Goal: Use online tool/utility: Utilize a website feature to perform a specific function

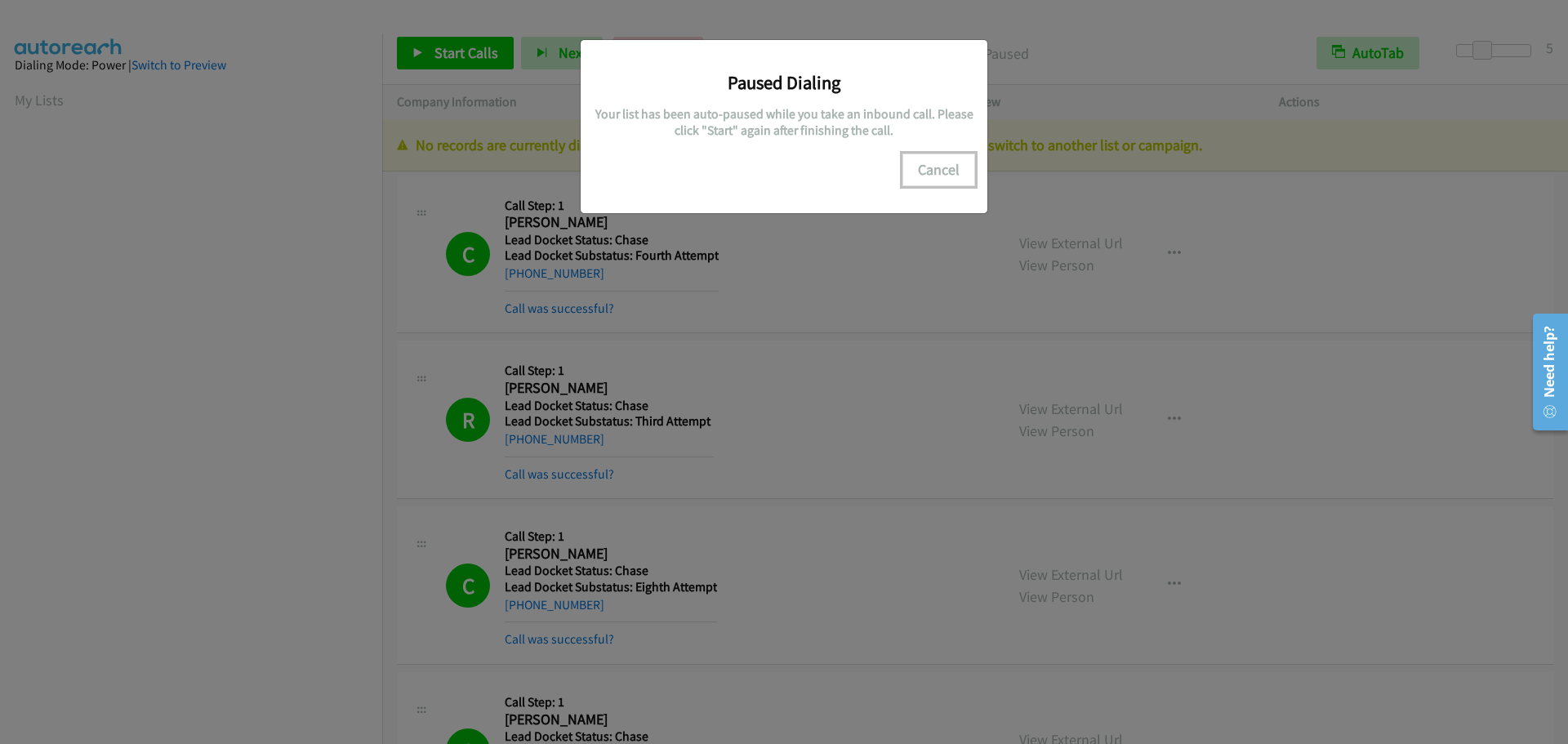
scroll to position [173, 0]
click at [937, 184] on button "Cancel" at bounding box center [939, 169] width 73 height 32
click at [950, 182] on button "Cancel" at bounding box center [939, 169] width 73 height 32
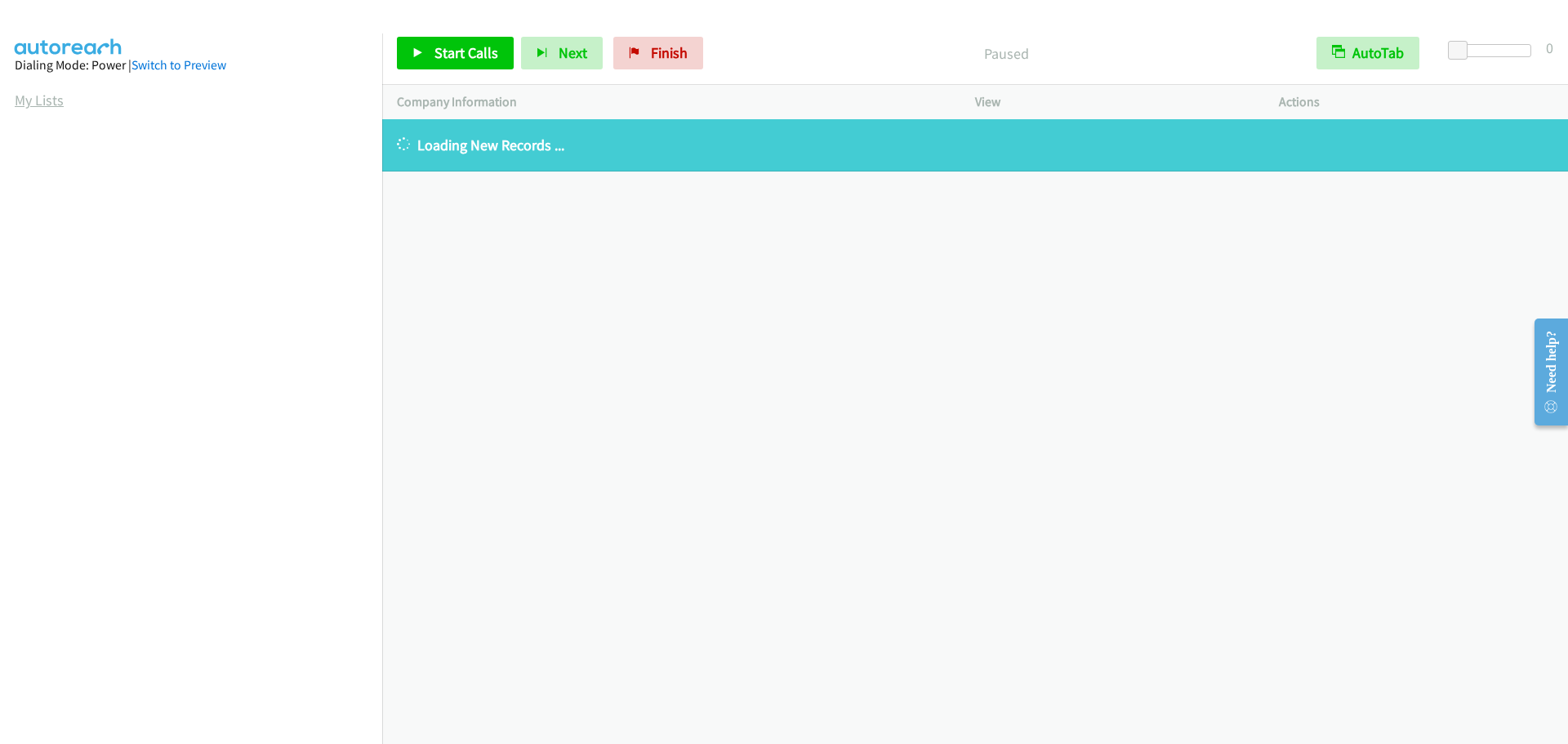
click at [46, 99] on link "My Lists" at bounding box center [39, 100] width 49 height 19
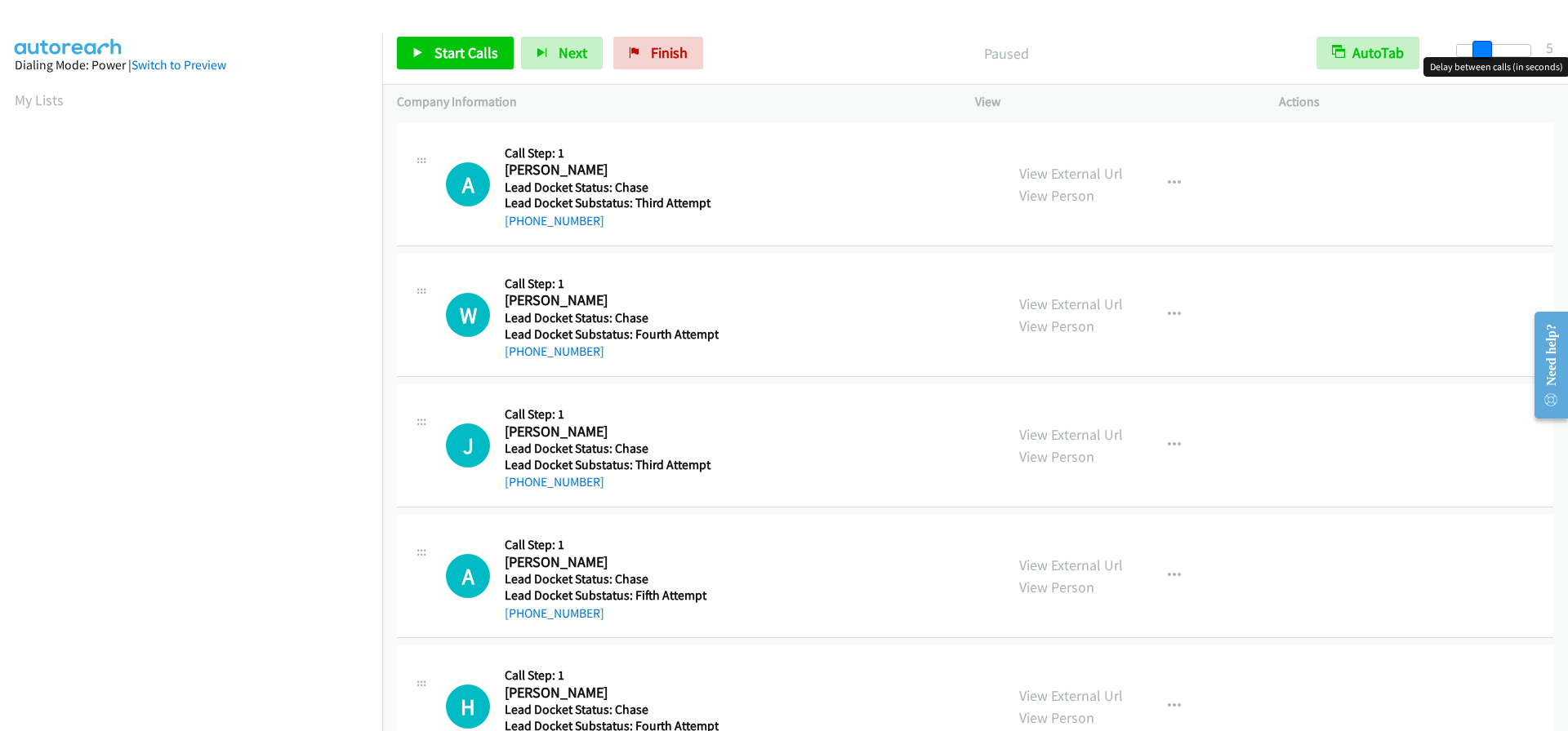
drag, startPoint x: 1458, startPoint y: 54, endPoint x: 1480, endPoint y: 54, distance: 22.0
click at [1480, 54] on span at bounding box center [1483, 51] width 20 height 20
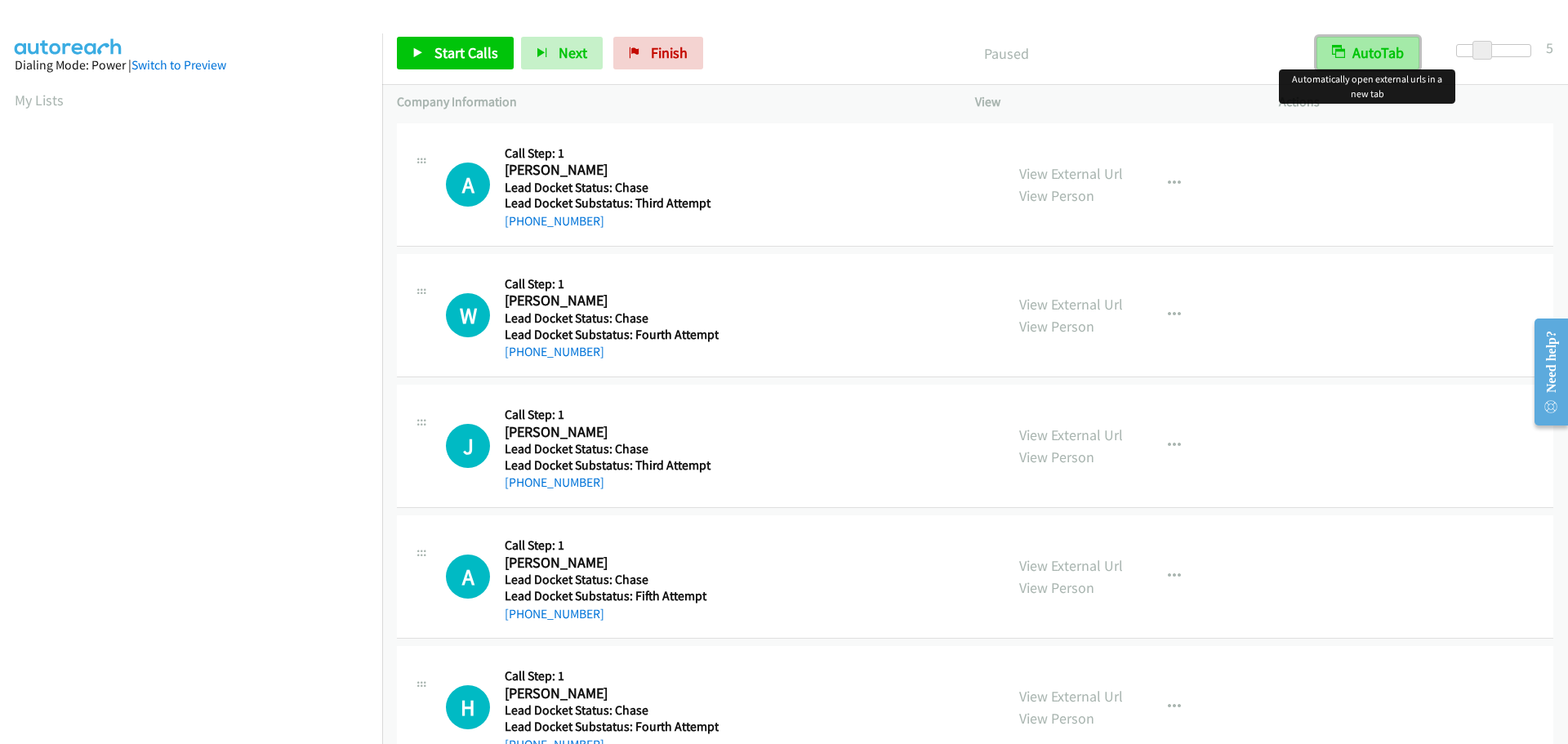
click at [1354, 58] on button "AutoTab" at bounding box center [1368, 52] width 103 height 32
click at [1363, 64] on button "AutoTab" at bounding box center [1369, 52] width 101 height 32
click at [434, 57] on span "Start Calls" at bounding box center [466, 52] width 64 height 19
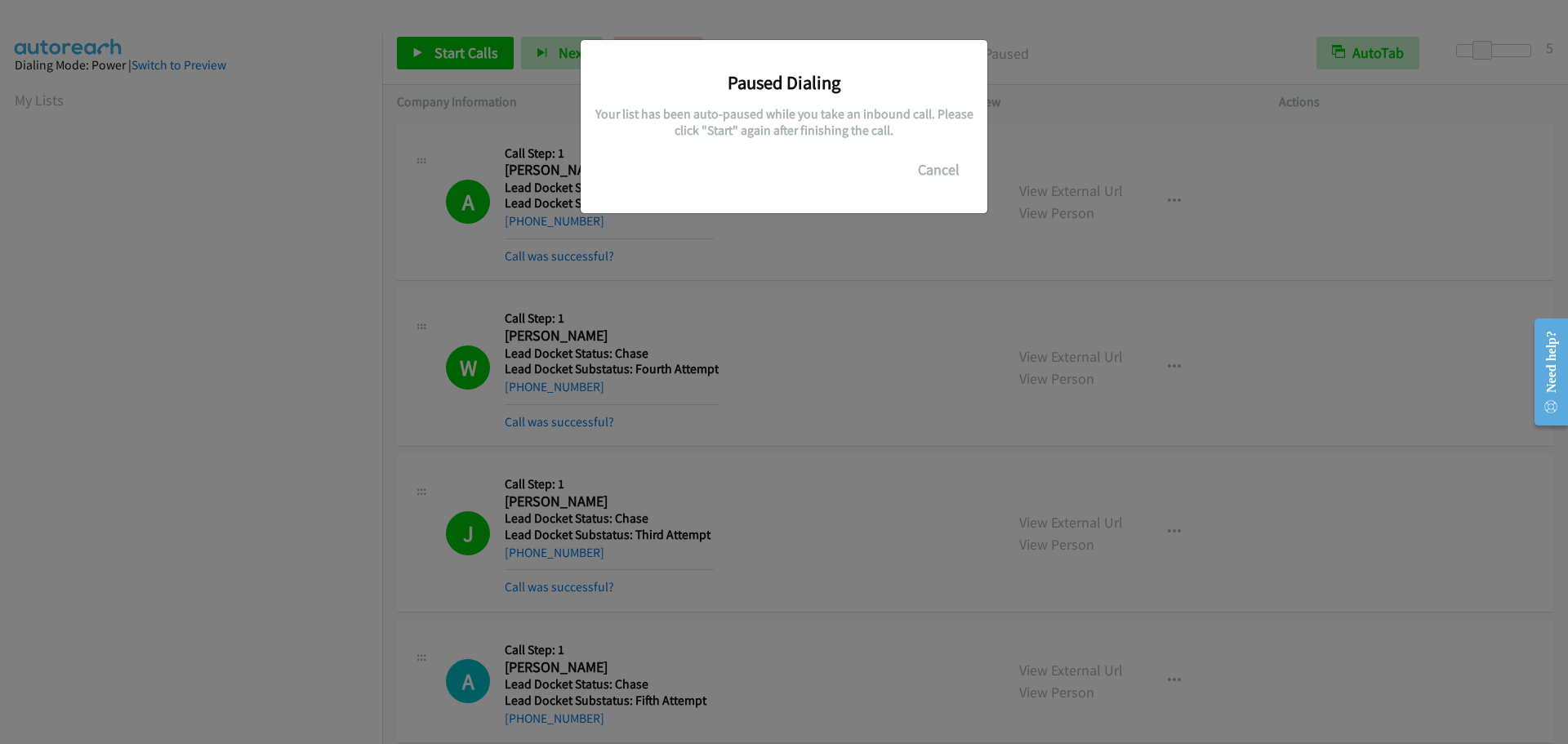
scroll to position [173, 0]
click at [944, 171] on button "Cancel" at bounding box center [939, 169] width 73 height 32
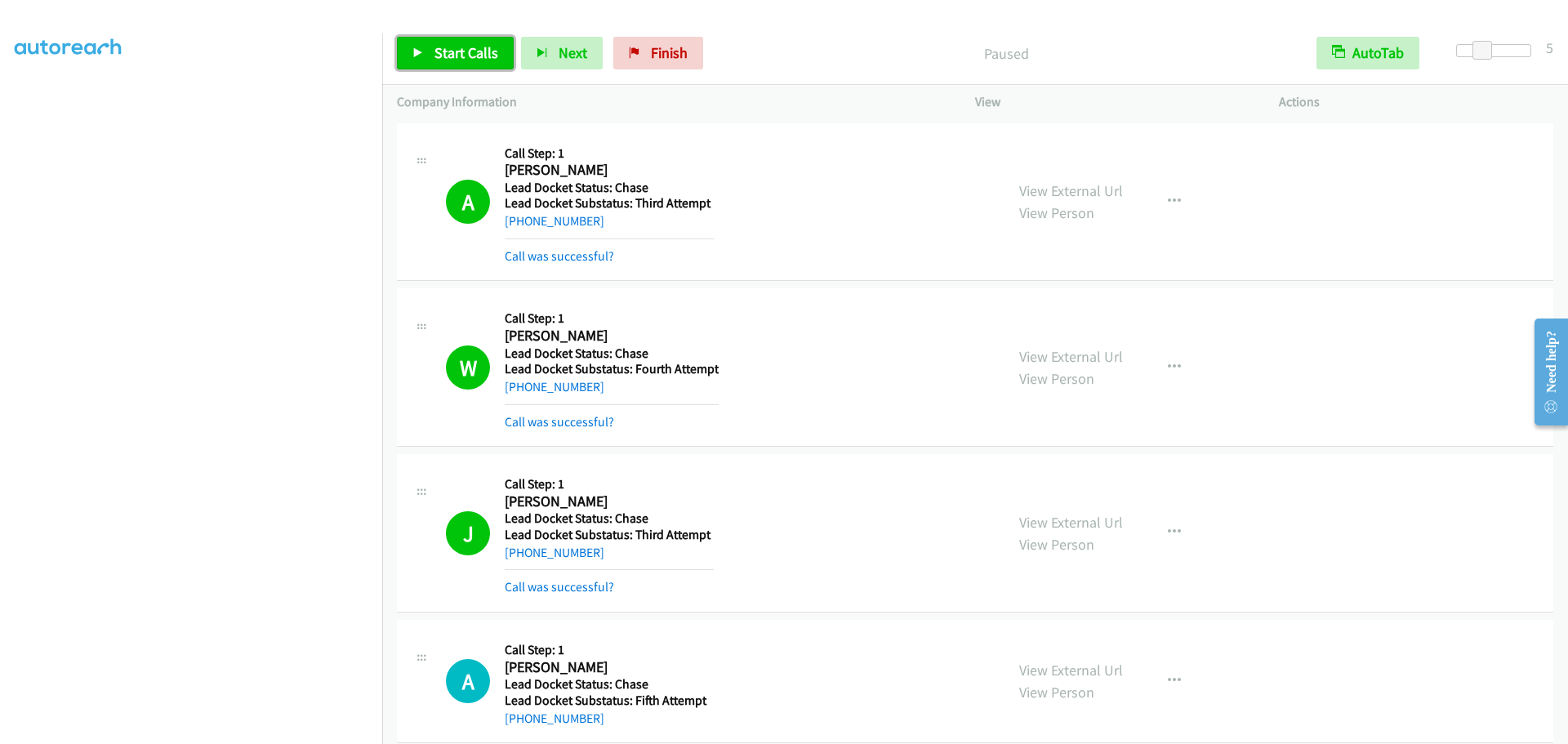
click at [444, 51] on span "Start Calls" at bounding box center [466, 52] width 64 height 19
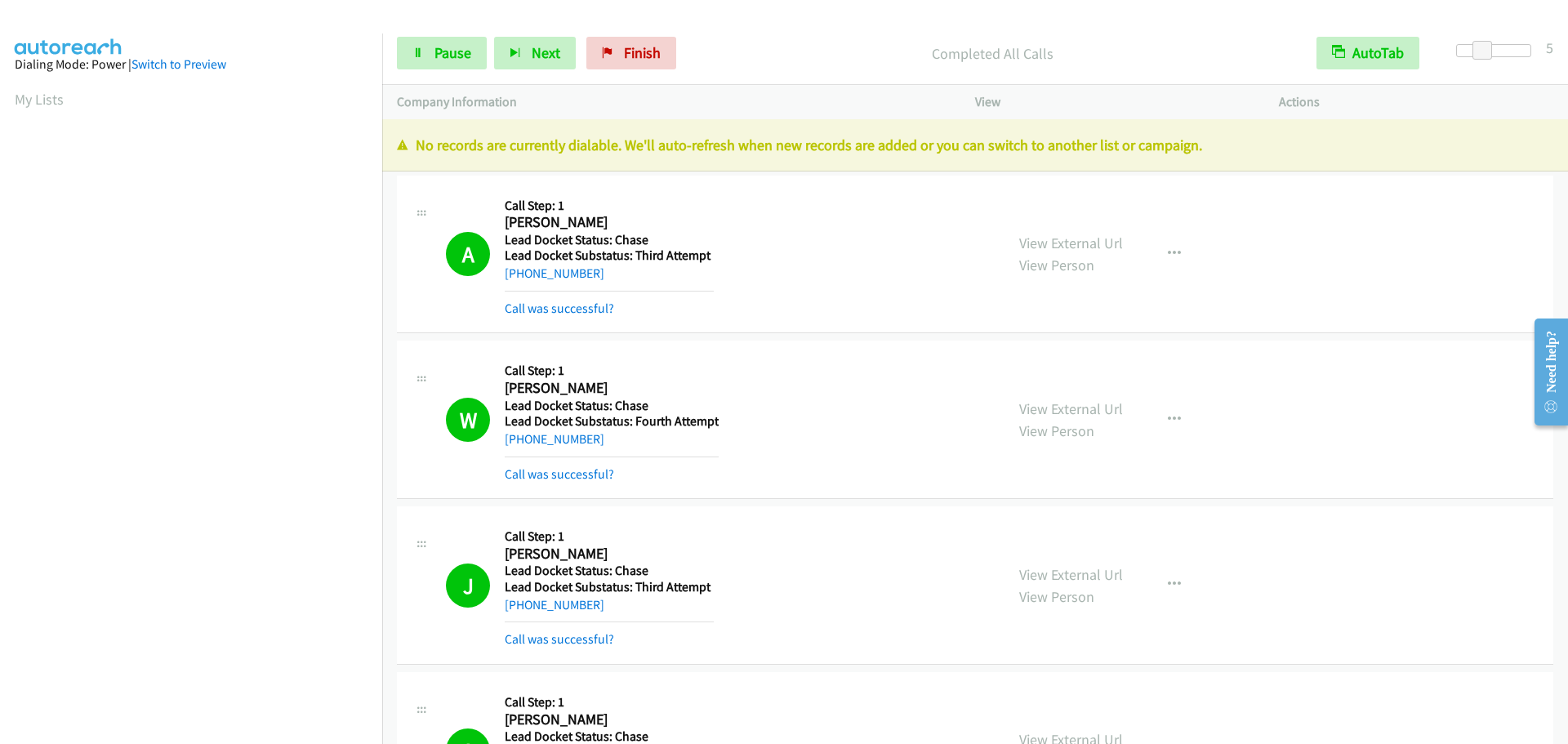
scroll to position [0, 0]
click at [53, 100] on link "My Lists" at bounding box center [39, 100] width 49 height 19
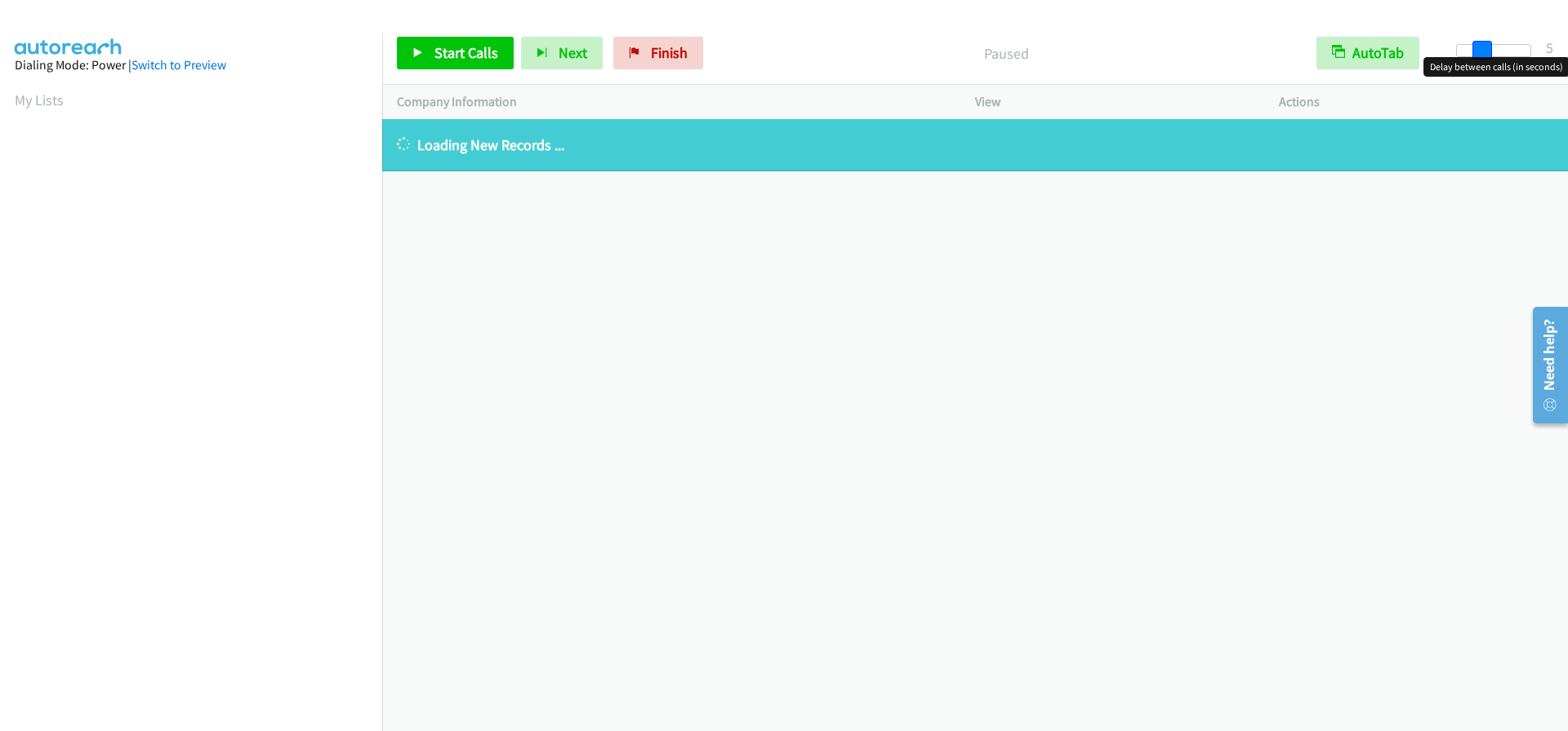
drag, startPoint x: 1456, startPoint y: 46, endPoint x: 1478, endPoint y: 50, distance: 22.4
click at [1478, 50] on span at bounding box center [1483, 51] width 20 height 20
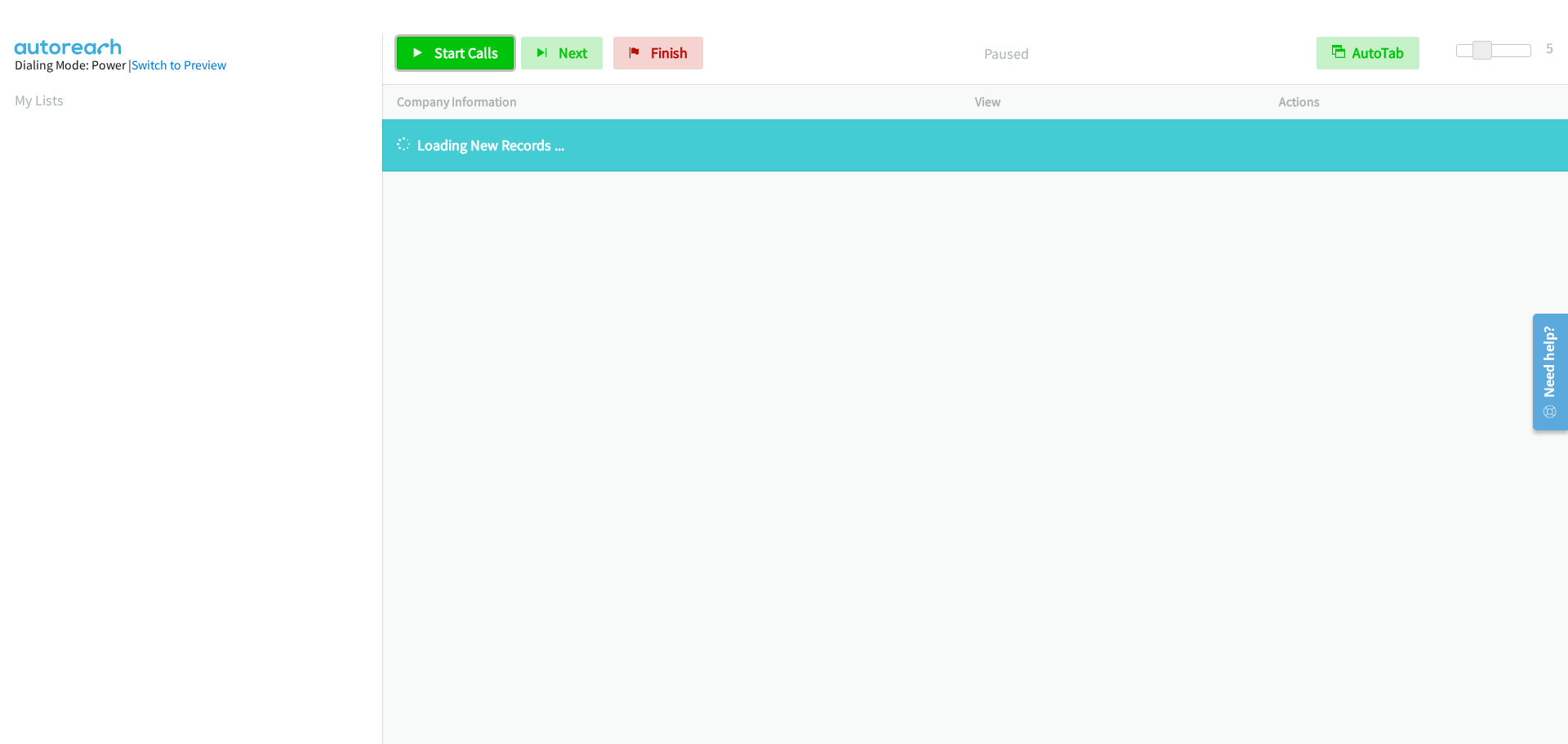
click at [432, 61] on link "Start Calls" at bounding box center [455, 52] width 117 height 32
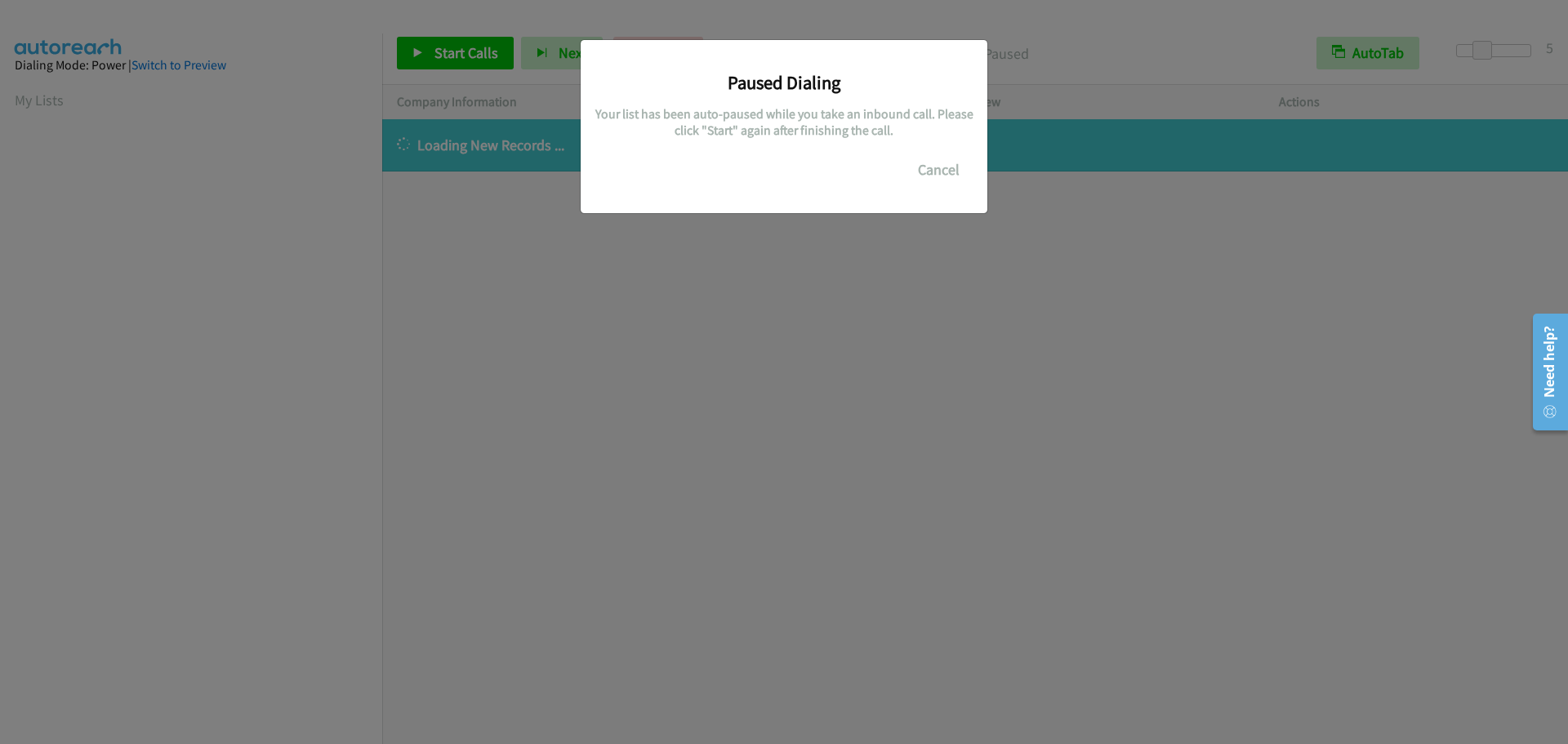
scroll to position [173, 0]
click at [929, 171] on button "Cancel" at bounding box center [939, 169] width 73 height 32
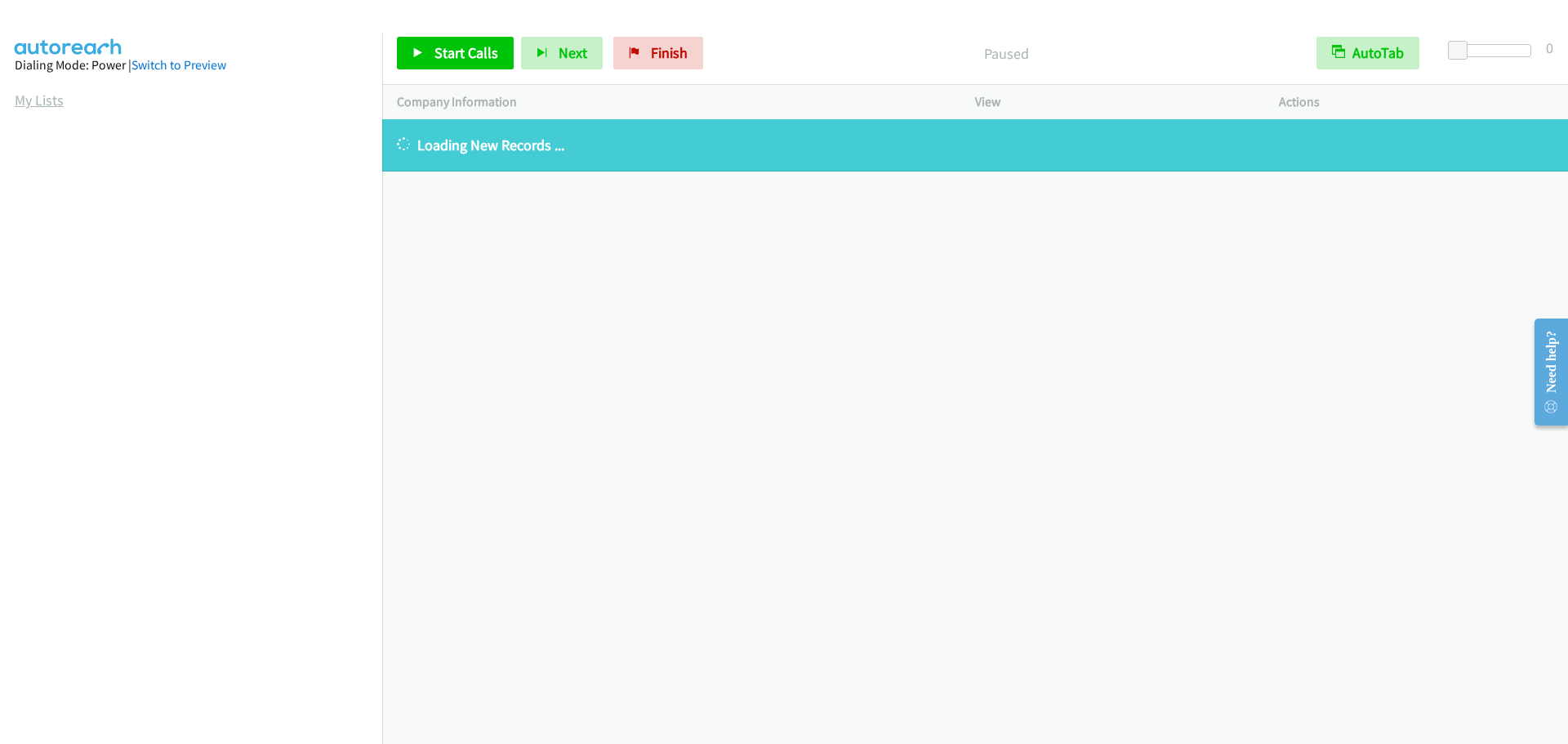
click at [42, 100] on link "My Lists" at bounding box center [39, 100] width 49 height 19
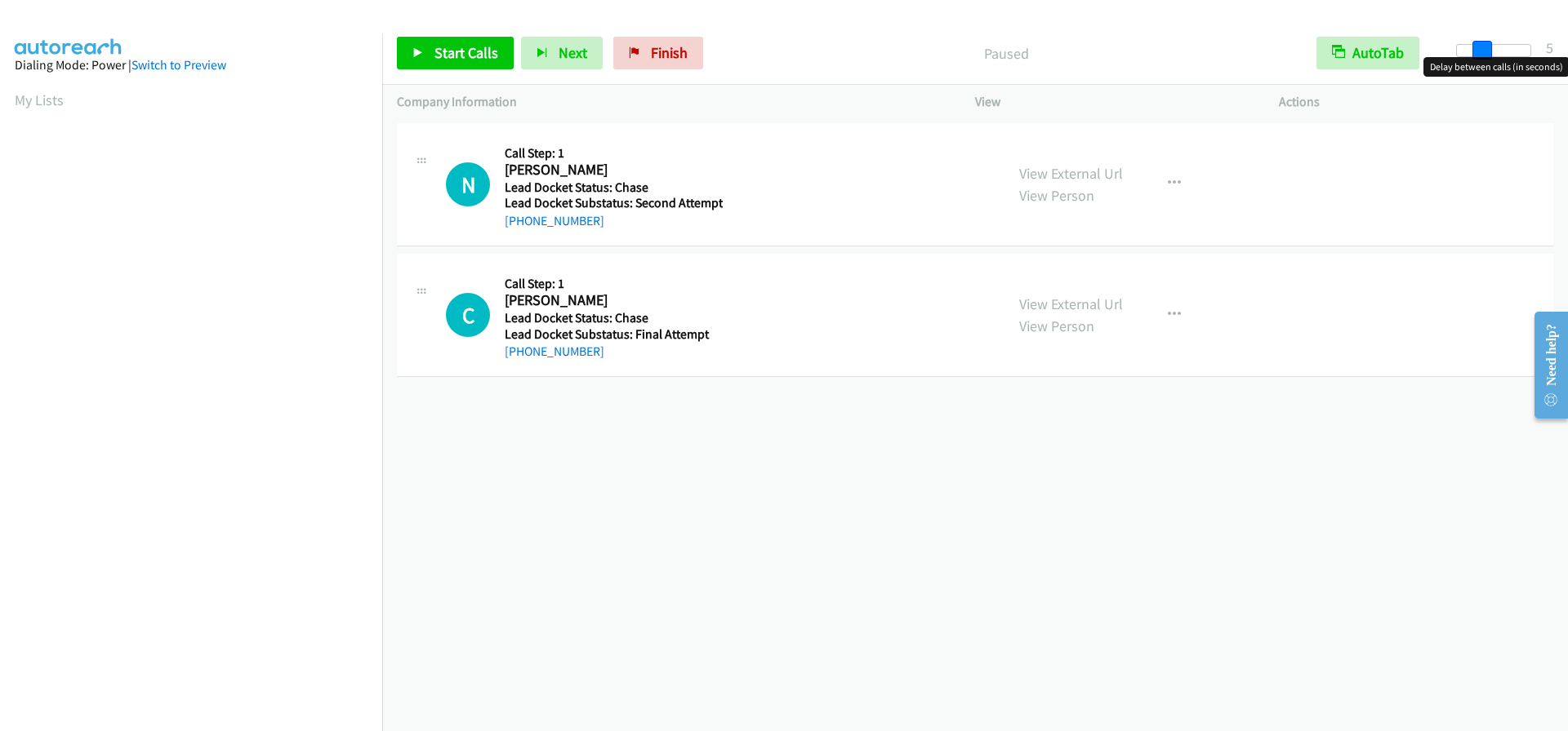
drag, startPoint x: 1456, startPoint y: 47, endPoint x: 1479, endPoint y: 46, distance: 23.0
click at [1479, 46] on span at bounding box center [1483, 51] width 20 height 20
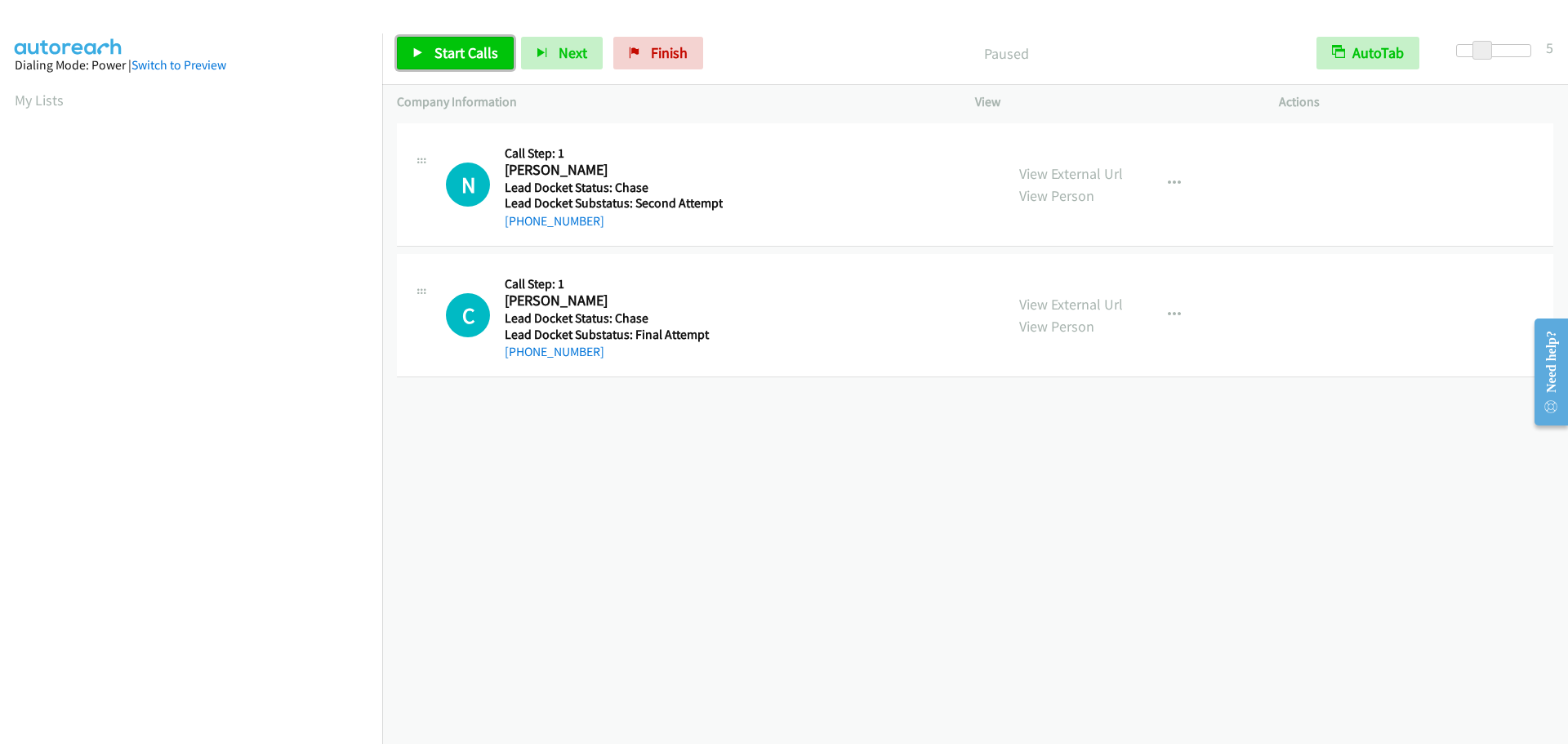
click at [458, 61] on span "Start Calls" at bounding box center [466, 52] width 64 height 19
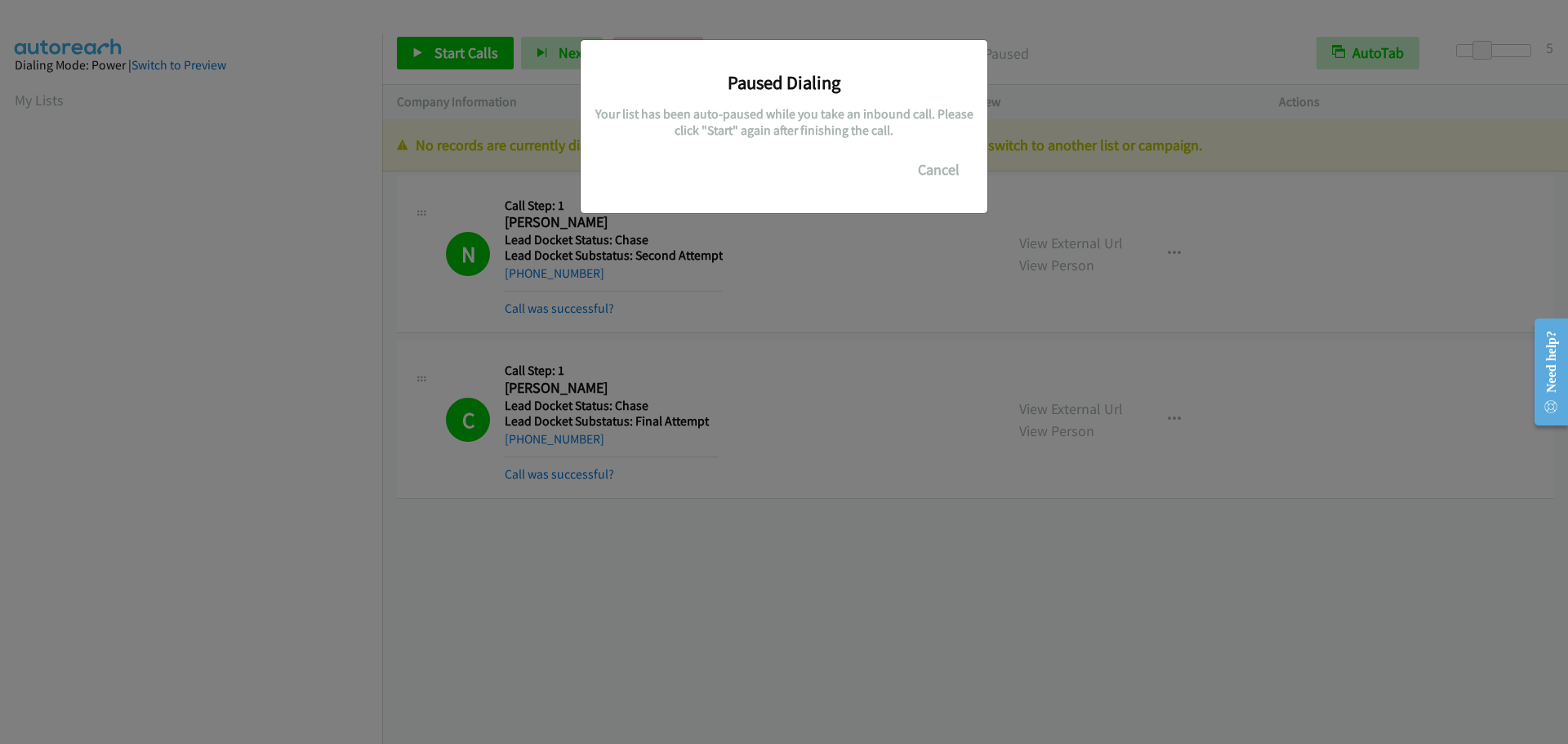
scroll to position [173, 0]
click at [940, 178] on button "Cancel" at bounding box center [939, 169] width 73 height 32
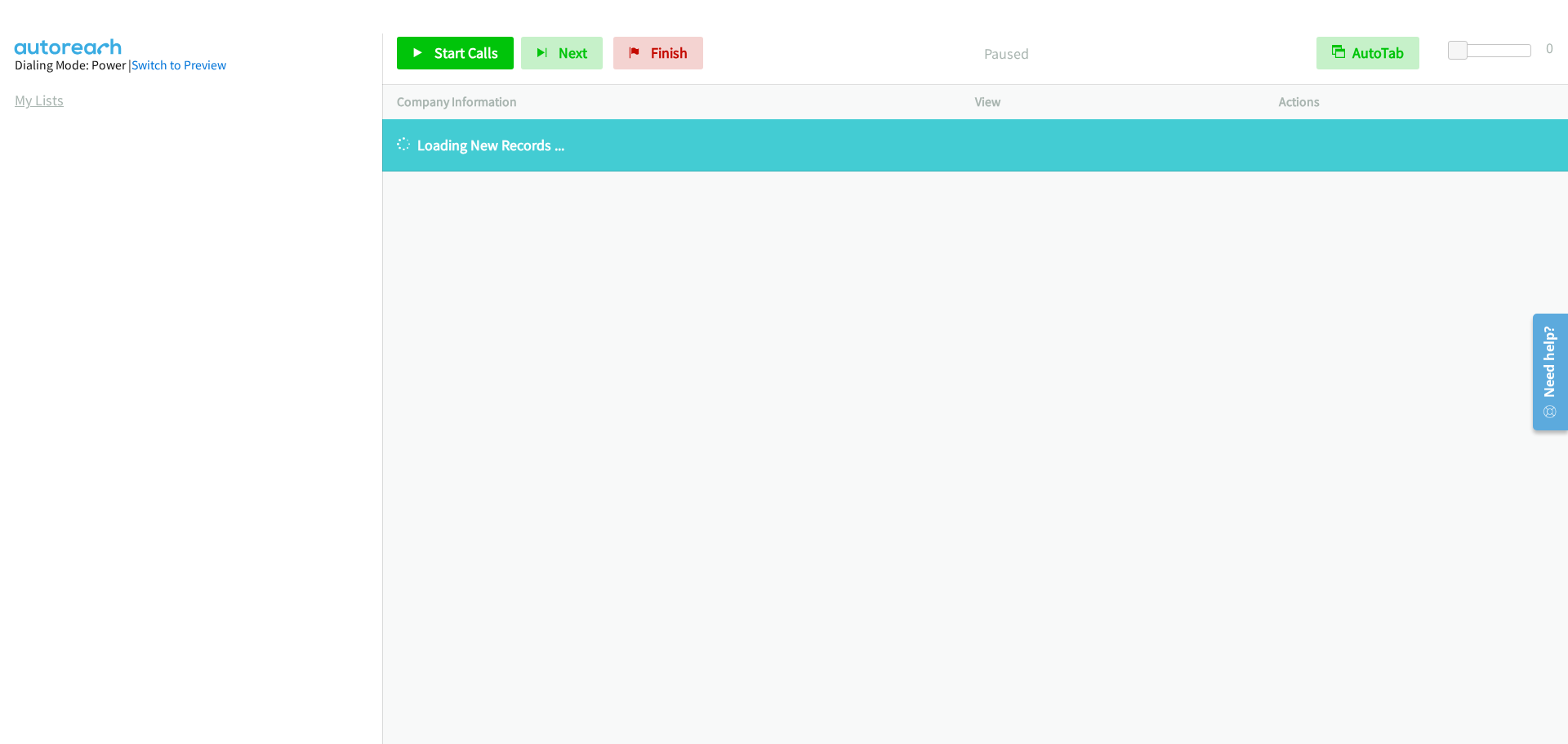
click at [23, 98] on link "My Lists" at bounding box center [39, 100] width 49 height 19
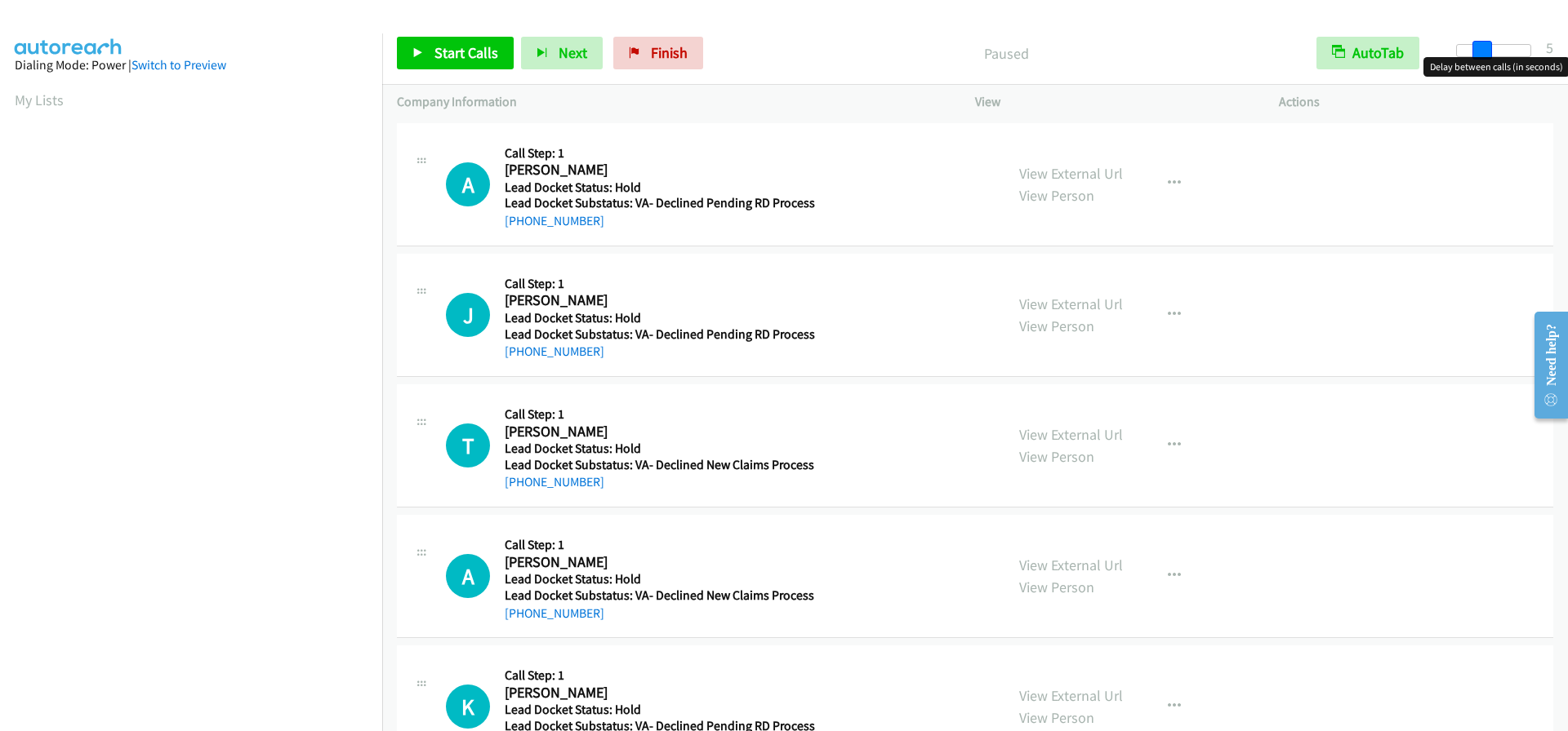
drag, startPoint x: 1455, startPoint y: 51, endPoint x: 1481, endPoint y: 51, distance: 26.0
click at [1481, 51] on span at bounding box center [1483, 51] width 20 height 20
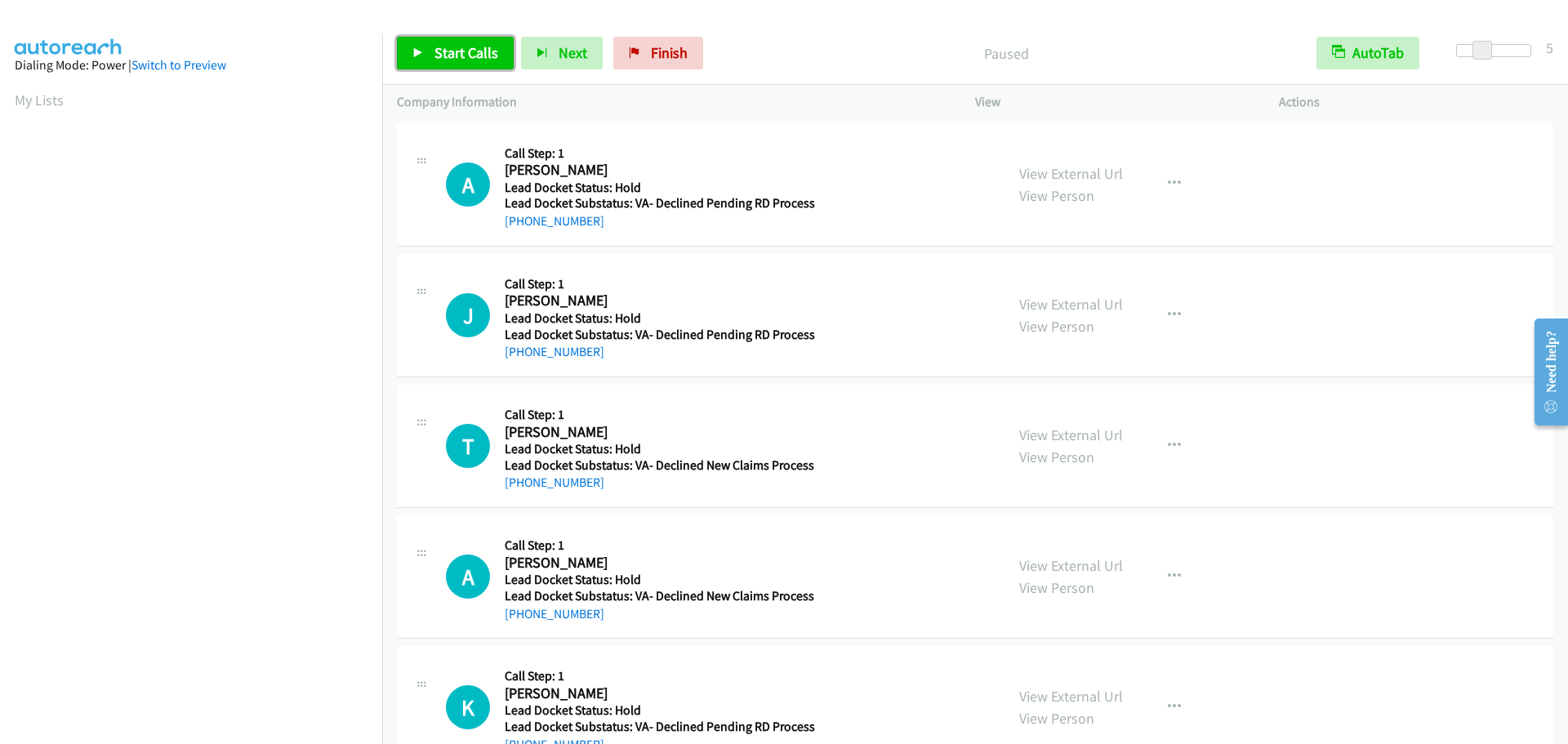
click at [450, 49] on span "Start Calls" at bounding box center [466, 52] width 64 height 19
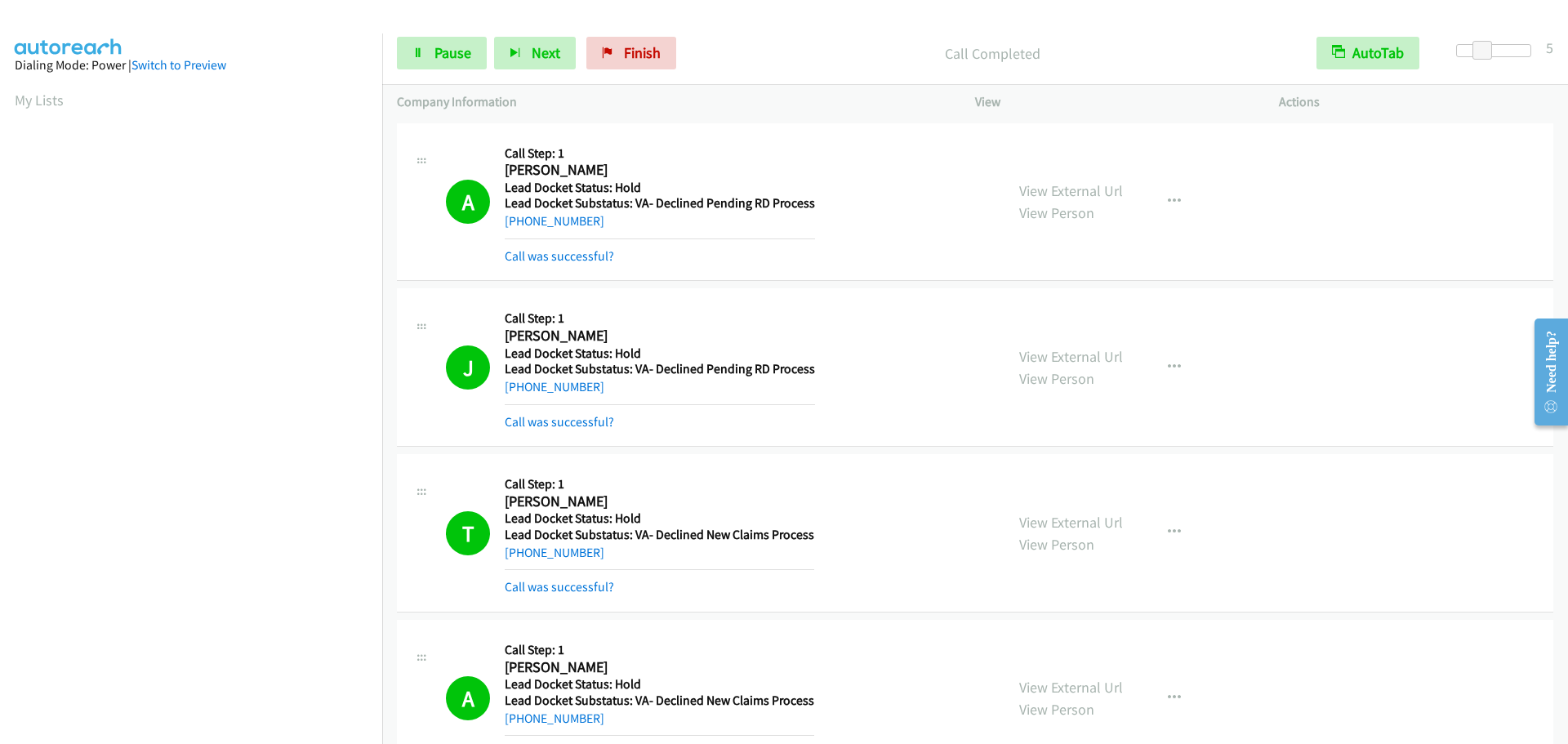
scroll to position [173, 0]
click at [443, 55] on span "Pause" at bounding box center [452, 52] width 37 height 19
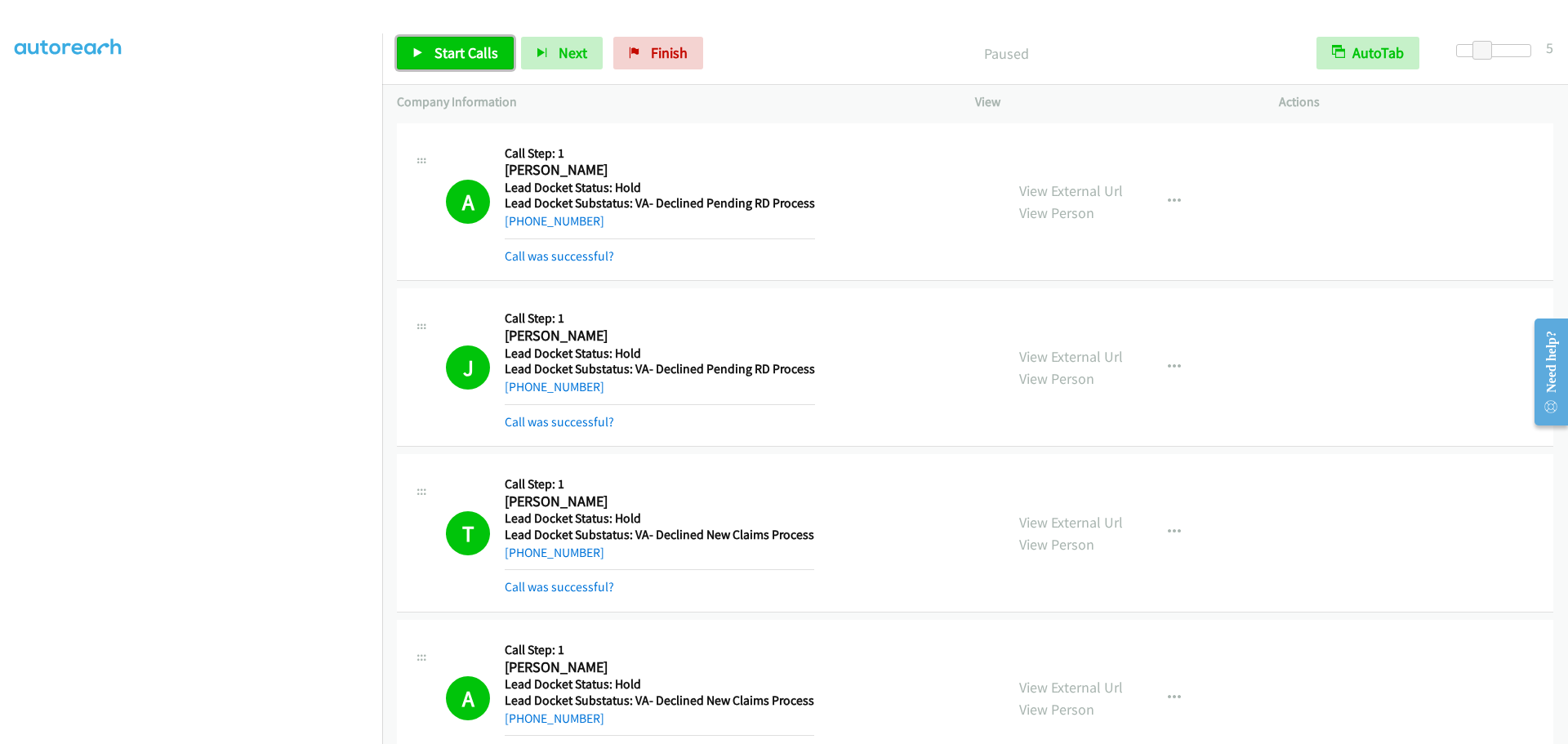
click at [443, 55] on span "Start Calls" at bounding box center [466, 52] width 64 height 19
click at [434, 54] on span "Pause" at bounding box center [452, 52] width 37 height 19
click at [461, 46] on span "Start Calls" at bounding box center [466, 52] width 64 height 19
click at [446, 58] on span "Pause" at bounding box center [452, 52] width 37 height 19
click at [449, 50] on span "Start Calls" at bounding box center [466, 52] width 64 height 19
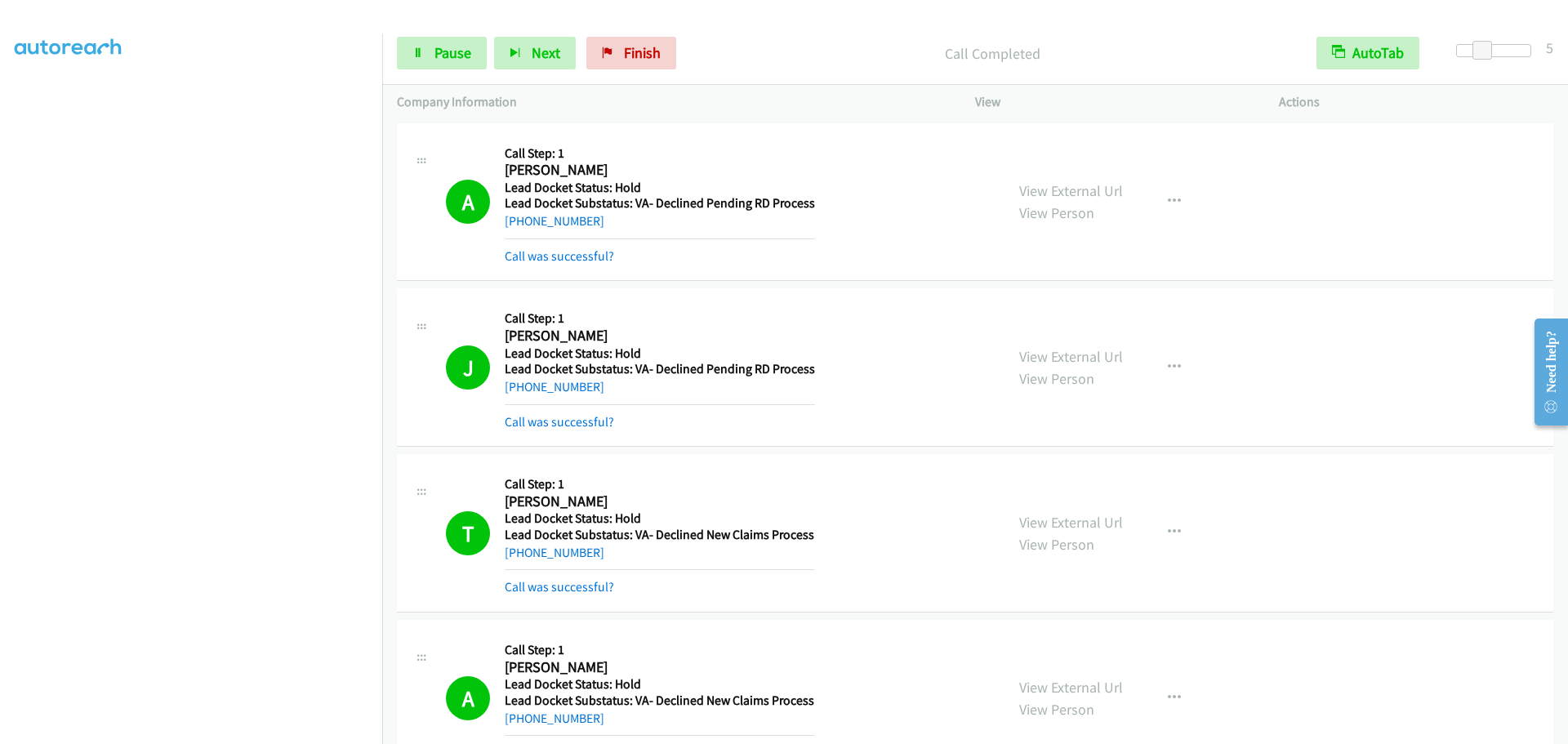
click at [859, 108] on p "Company Information" at bounding box center [671, 102] width 549 height 20
click at [447, 47] on span "Pause" at bounding box center [452, 52] width 37 height 19
click at [449, 51] on span "Start Calls" at bounding box center [466, 52] width 64 height 19
click at [439, 48] on span "Pause" at bounding box center [452, 52] width 37 height 19
